Goal: Task Accomplishment & Management: Complete application form

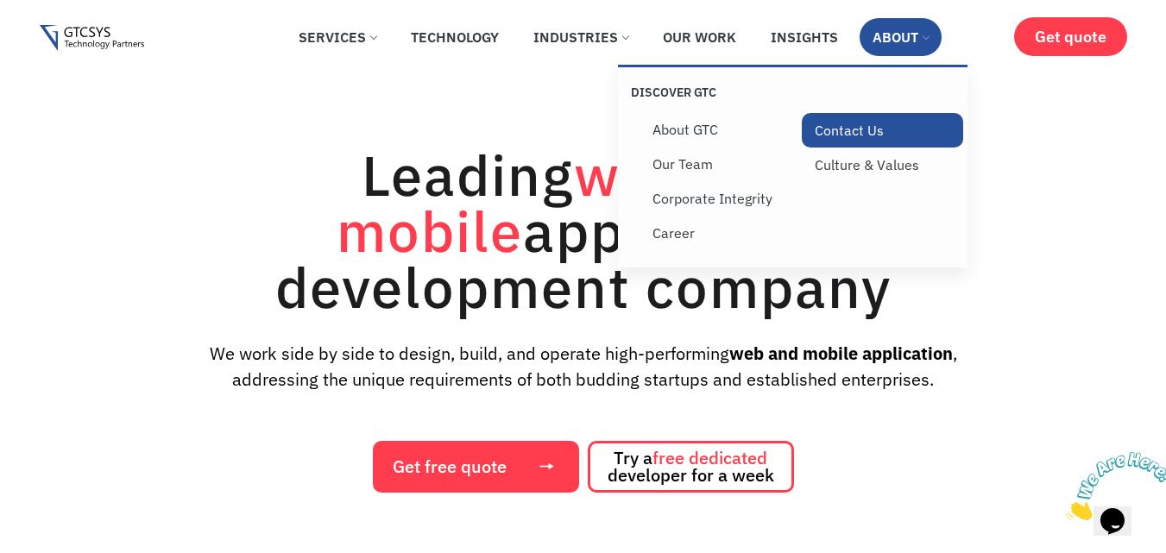
click at [886, 129] on link "Contact Us" at bounding box center [882, 130] width 162 height 35
click at [882, 129] on link "Contact Us" at bounding box center [882, 130] width 162 height 35
click at [871, 129] on link "Contact Us" at bounding box center [882, 130] width 162 height 35
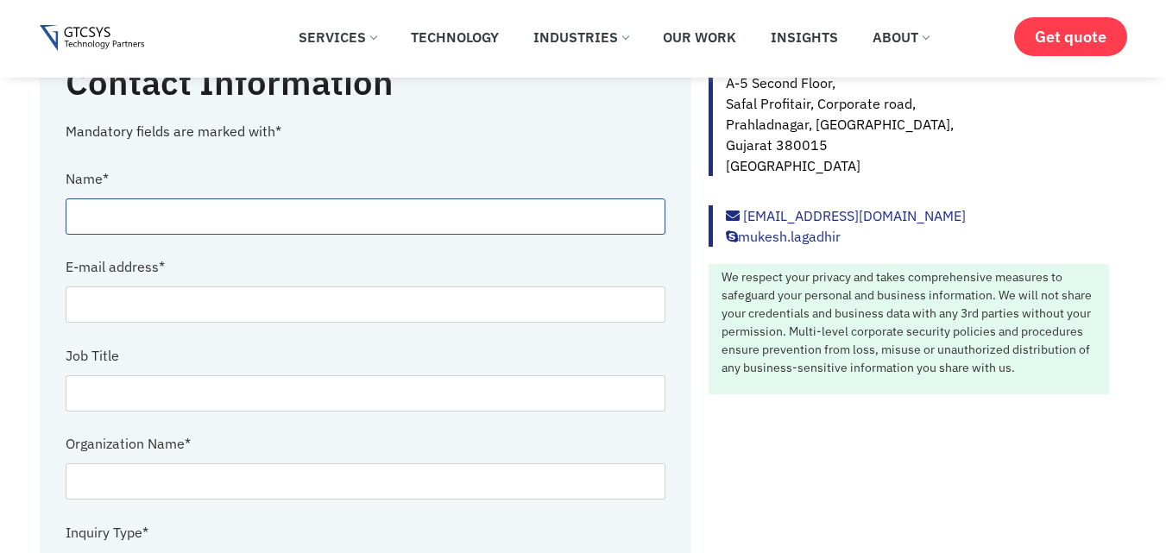
click at [186, 209] on input "Contact form" at bounding box center [366, 216] width 600 height 36
type input "Sunny wixjo"
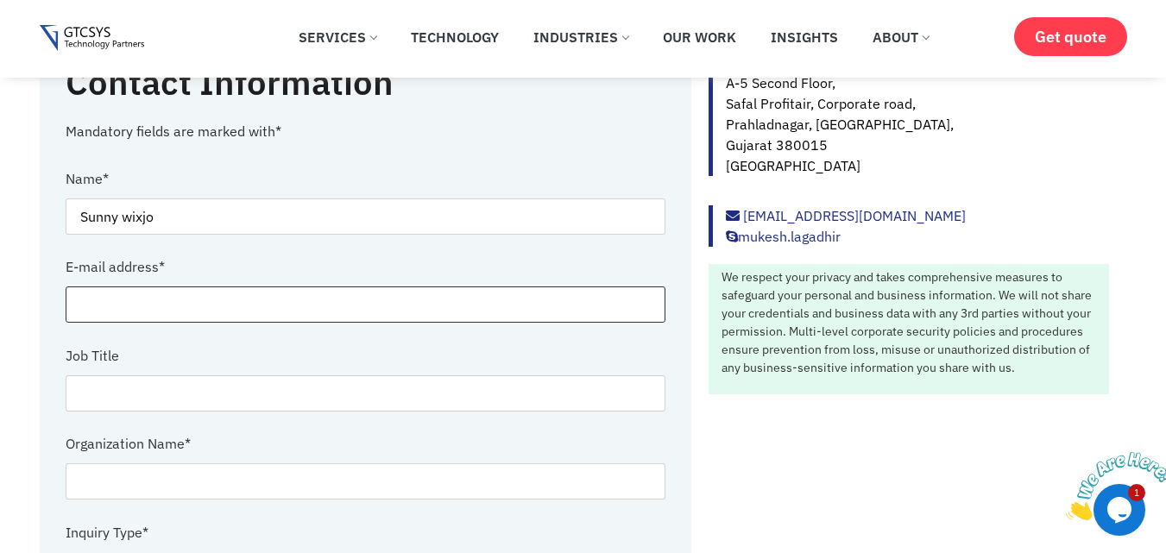
click at [131, 292] on input "Contact form" at bounding box center [366, 304] width 600 height 36
type input "sunny@wixjo.com"
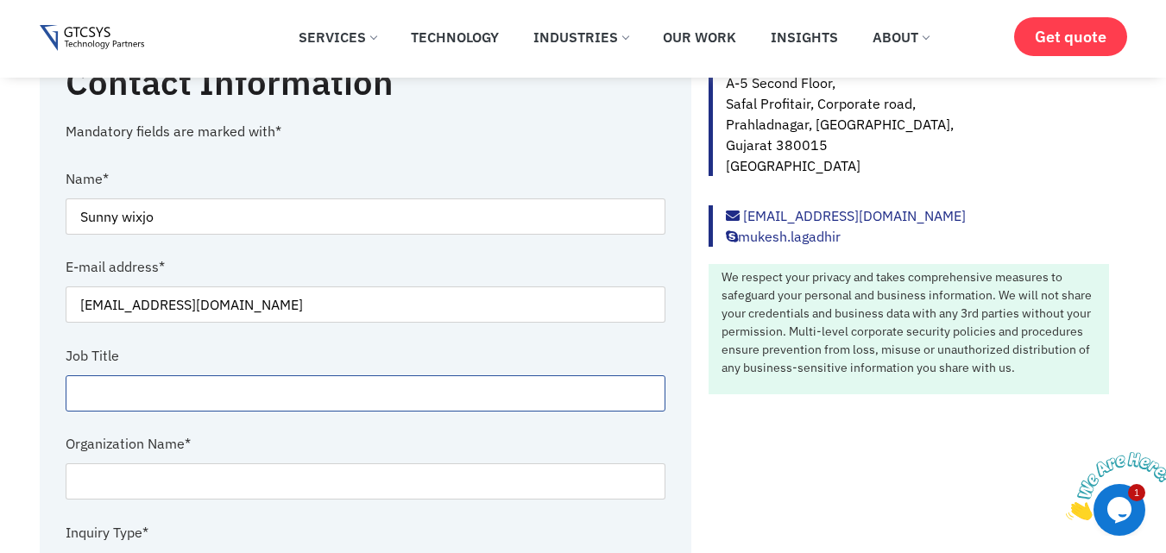
click at [129, 392] on input "Contact form" at bounding box center [366, 393] width 600 height 36
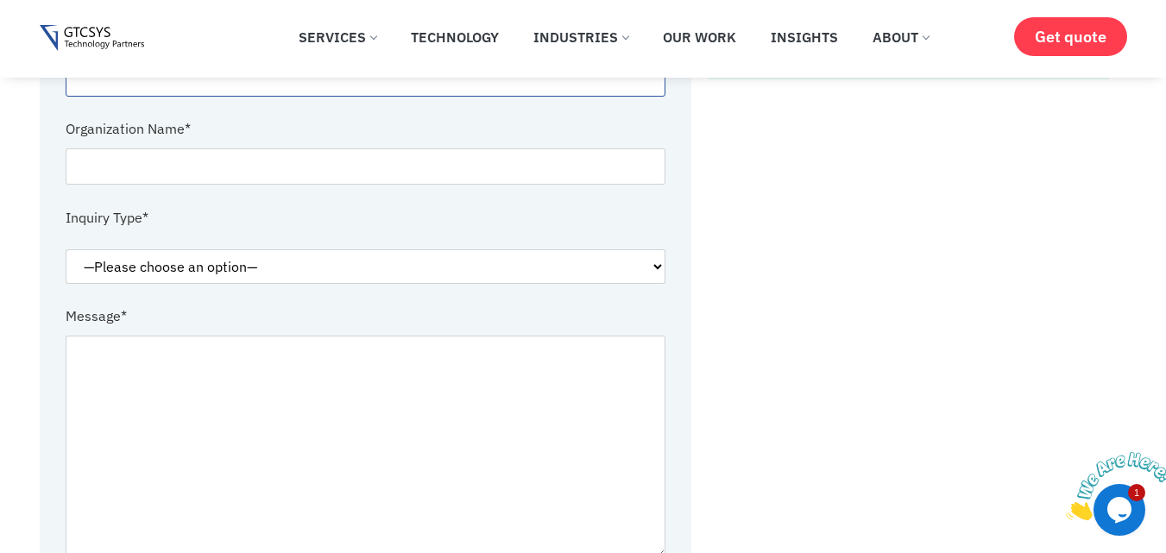
scroll to position [604, 0]
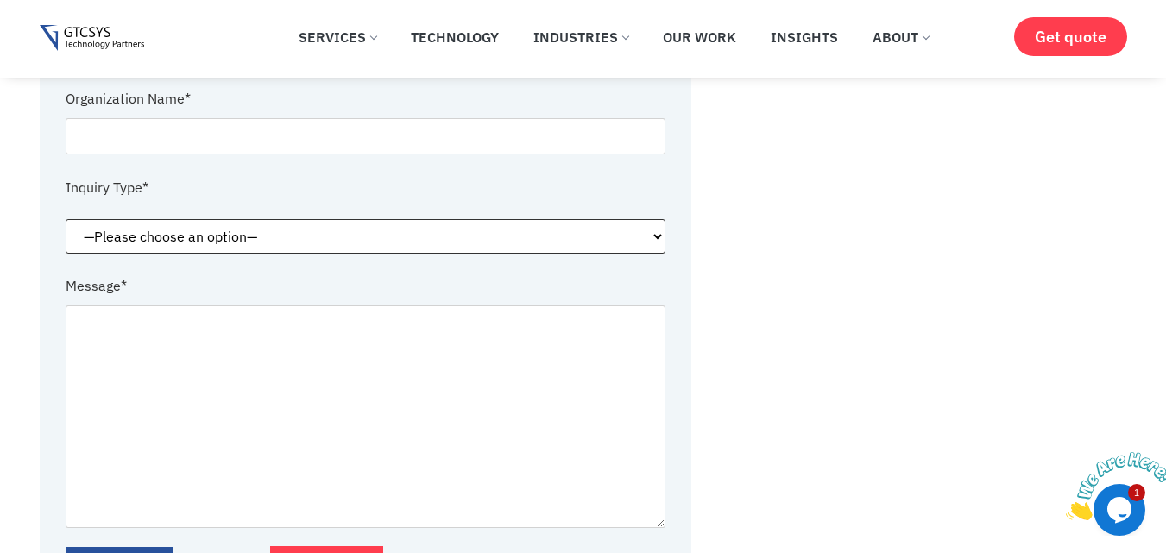
click at [195, 238] on select "—Please choose an option— Request for service Media and Public Relations Career…" at bounding box center [366, 236] width 600 height 35
click at [165, 243] on select "—Please choose an option— Request for service Media and Public Relations Career…" at bounding box center [366, 236] width 600 height 35
select select "Others"
click at [66, 239] on select "—Please choose an option— Request for service Media and Public Relations Career…" at bounding box center [366, 236] width 600 height 35
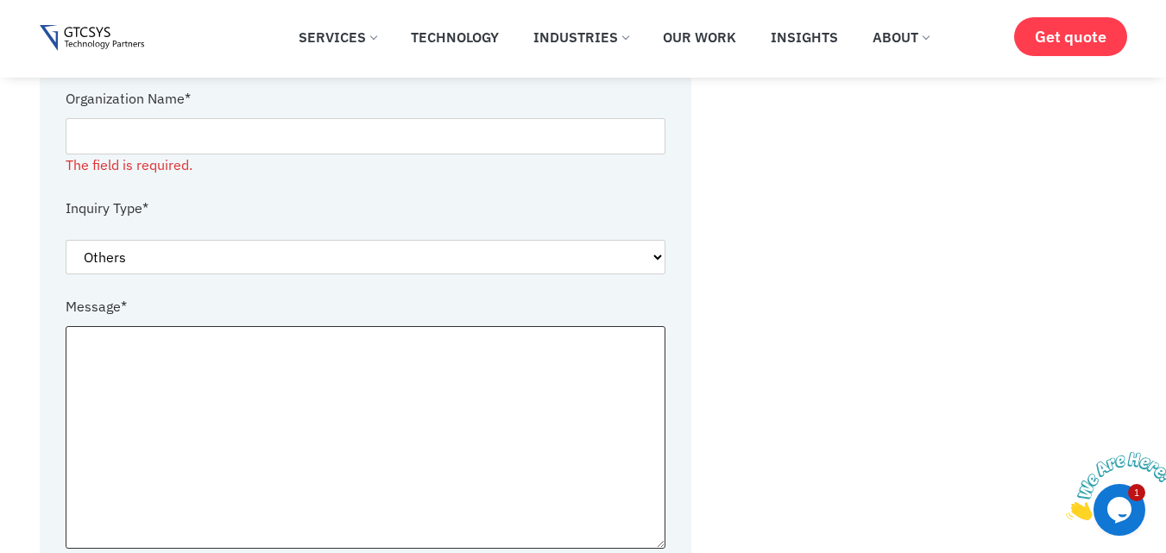
click at [198, 405] on textarea "Contact form" at bounding box center [366, 437] width 600 height 223
paste textarea "Hi Dear, I,m Sunny Wixjo, and I help businesses grow online using SEO, Google A…"
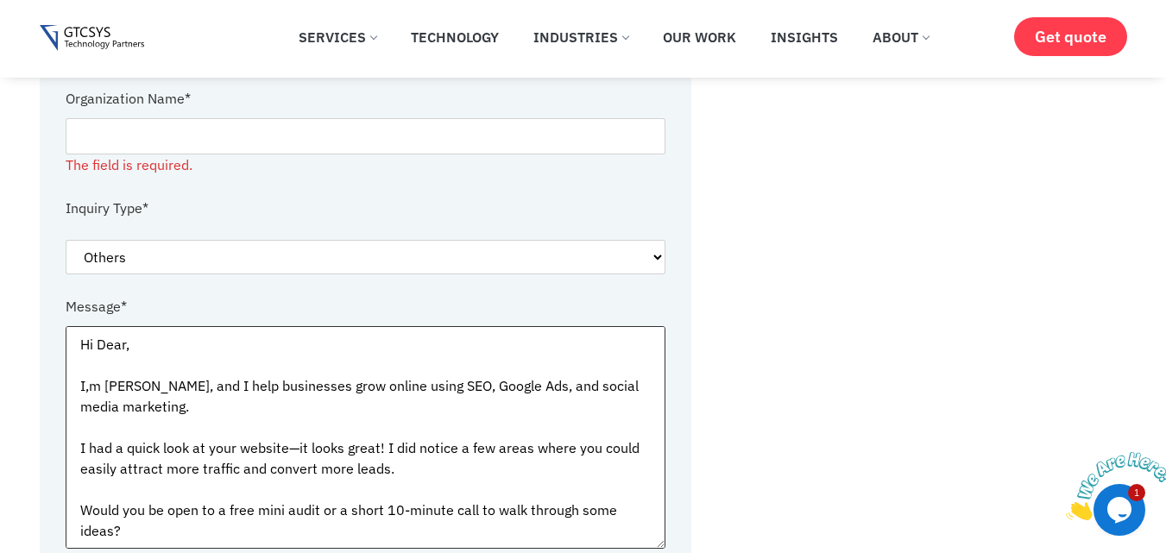
scroll to position [220, 0]
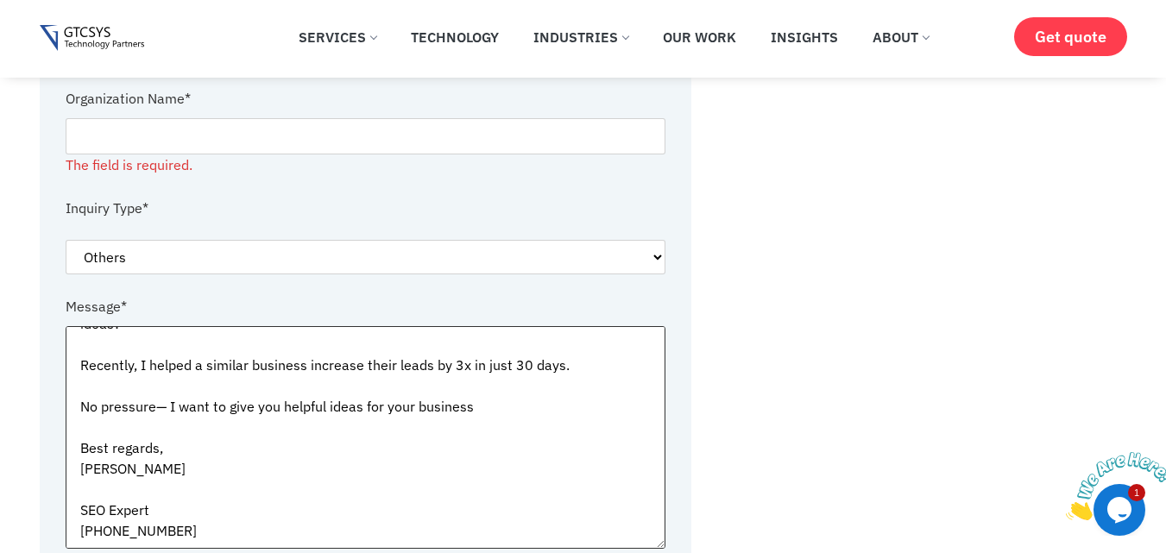
type textarea "Hi Dear, I,m Sunny Wixjo, and I help businesses grow online using SEO, Google A…"
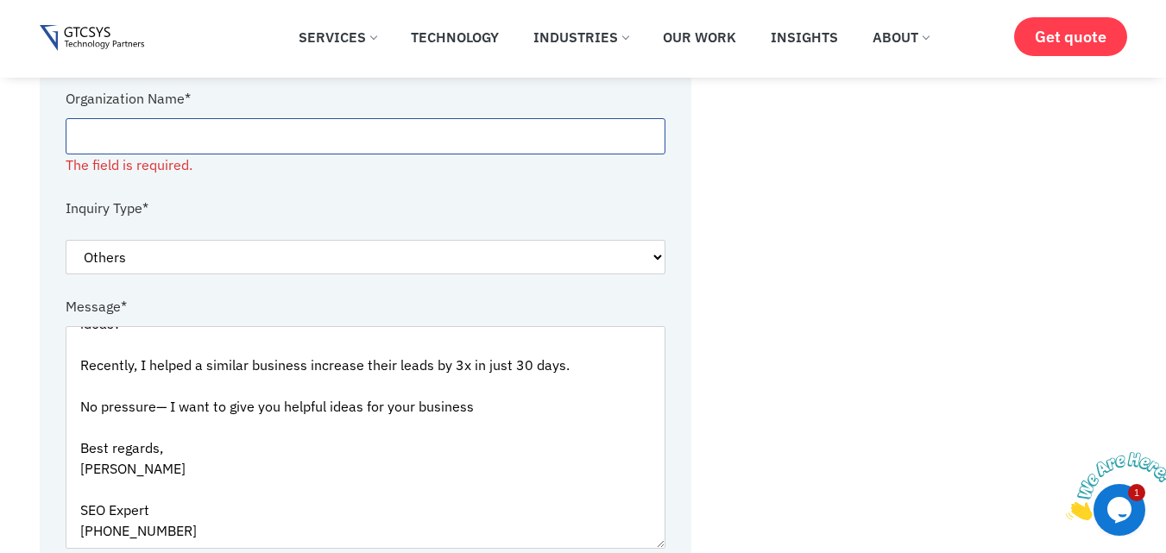
click at [112, 123] on input "Contact form" at bounding box center [366, 136] width 600 height 36
type input "Digital marketing"
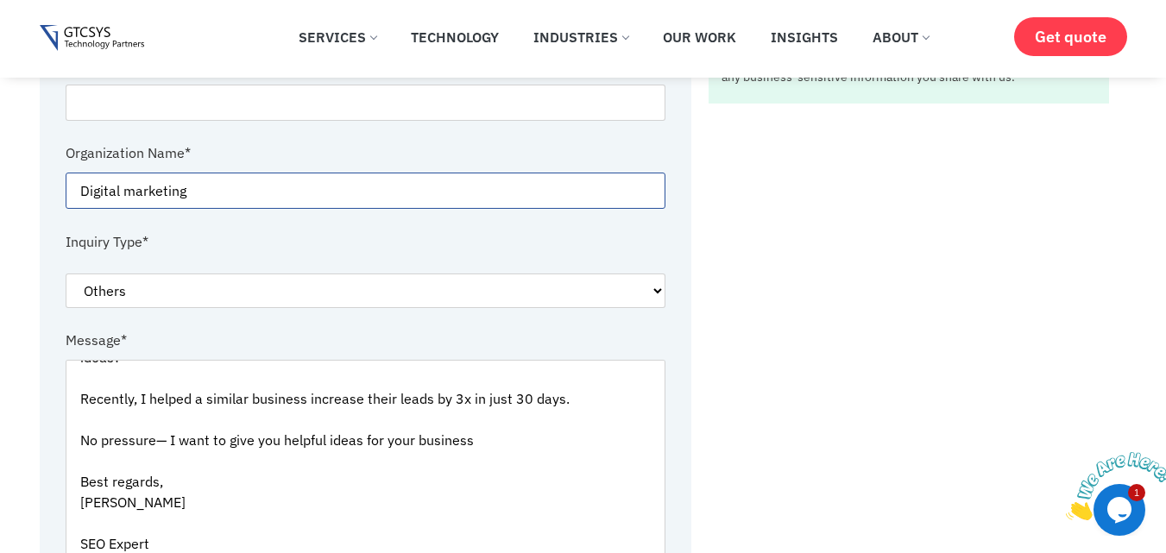
scroll to position [431, 0]
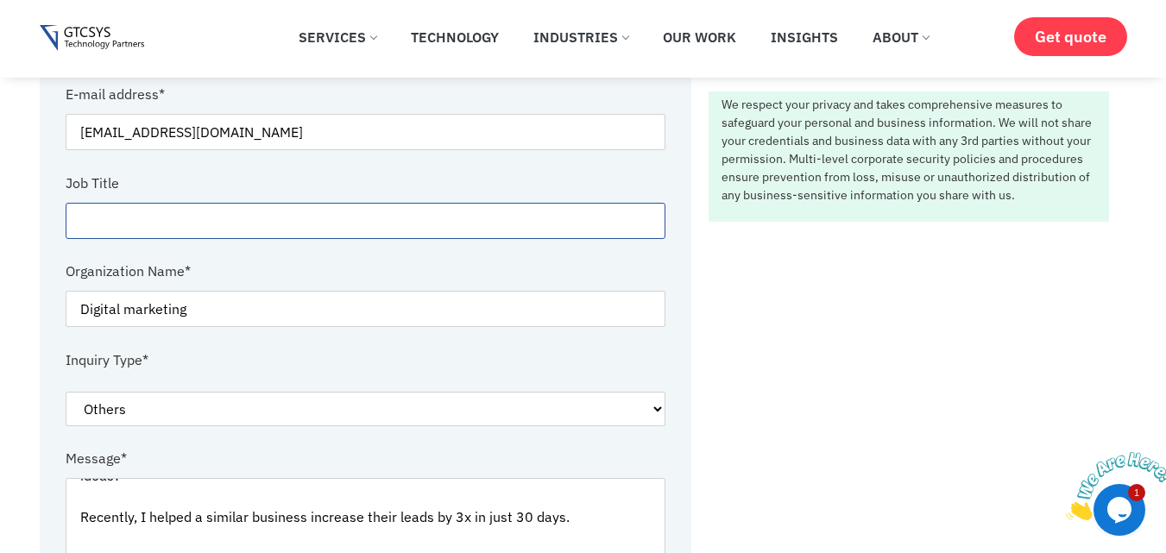
click at [187, 217] on input "Contact form" at bounding box center [366, 221] width 600 height 36
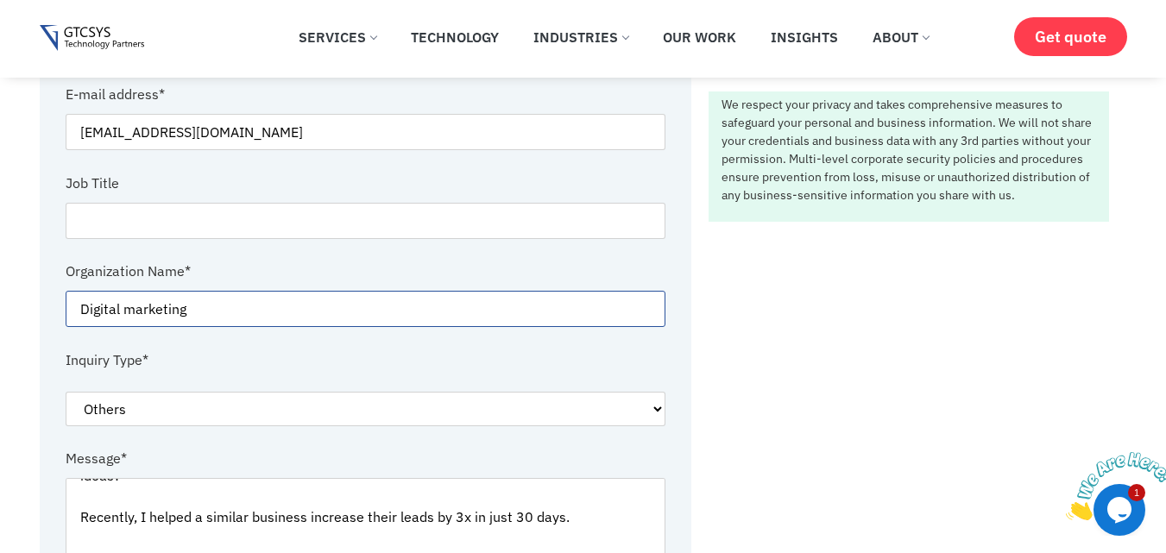
drag, startPoint x: 201, startPoint y: 307, endPoint x: 0, endPoint y: 312, distance: 201.1
click at [0, 312] on section "Contact Information Mandatory fields are marked with* Name * Sunny wixjo E-mail…" at bounding box center [583, 337] width 1166 height 951
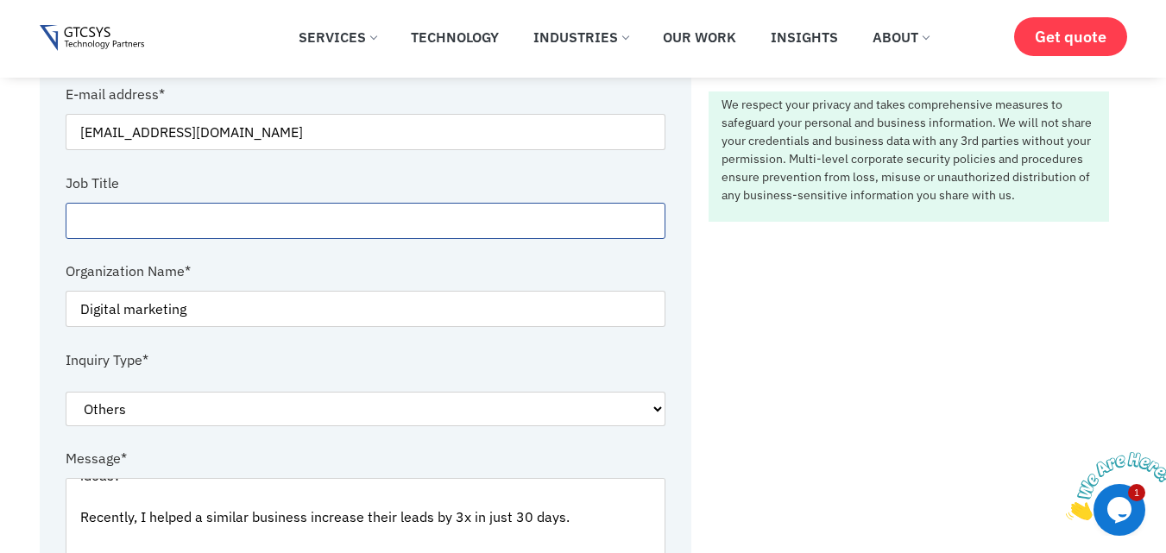
click at [149, 216] on input "Contact form" at bounding box center [366, 221] width 600 height 36
paste input "Digital marketing"
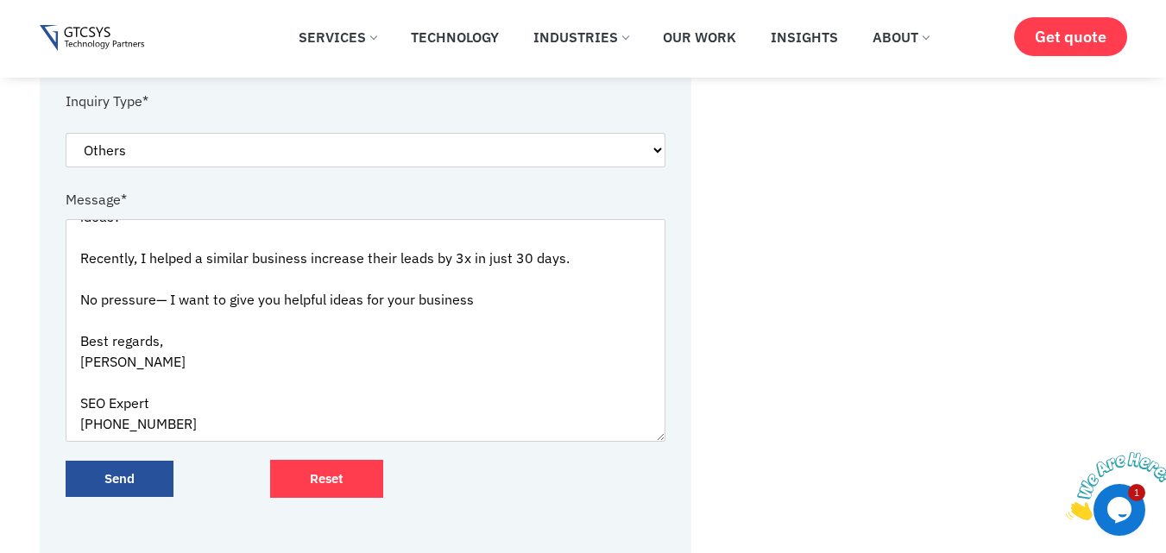
scroll to position [228, 0]
type input "Digital marketing"
click at [129, 487] on input "Send" at bounding box center [120, 479] width 108 height 37
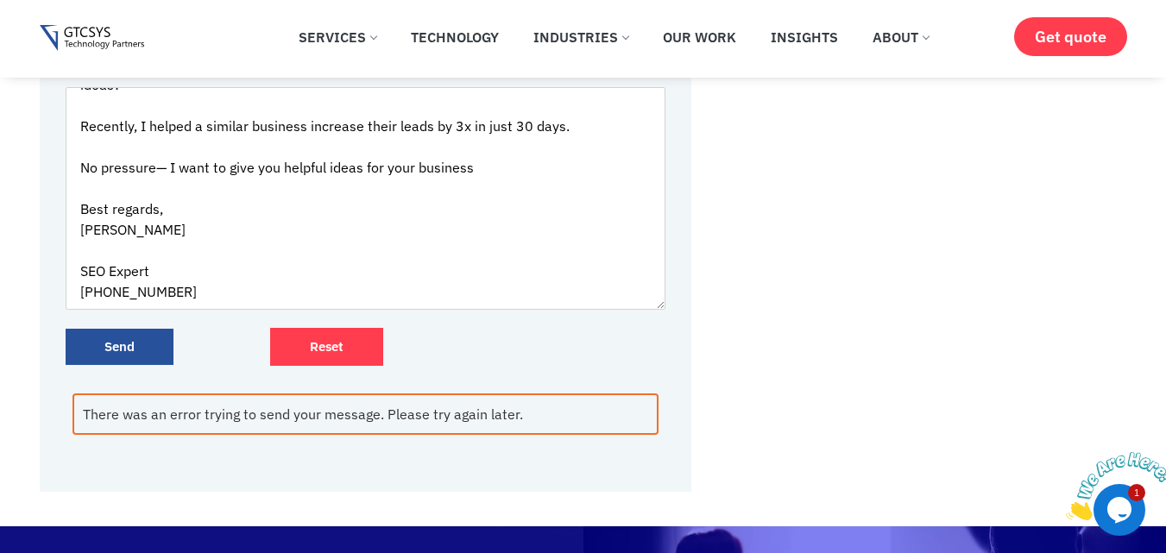
scroll to position [863, 0]
